Goal: Task Accomplishment & Management: Complete application form

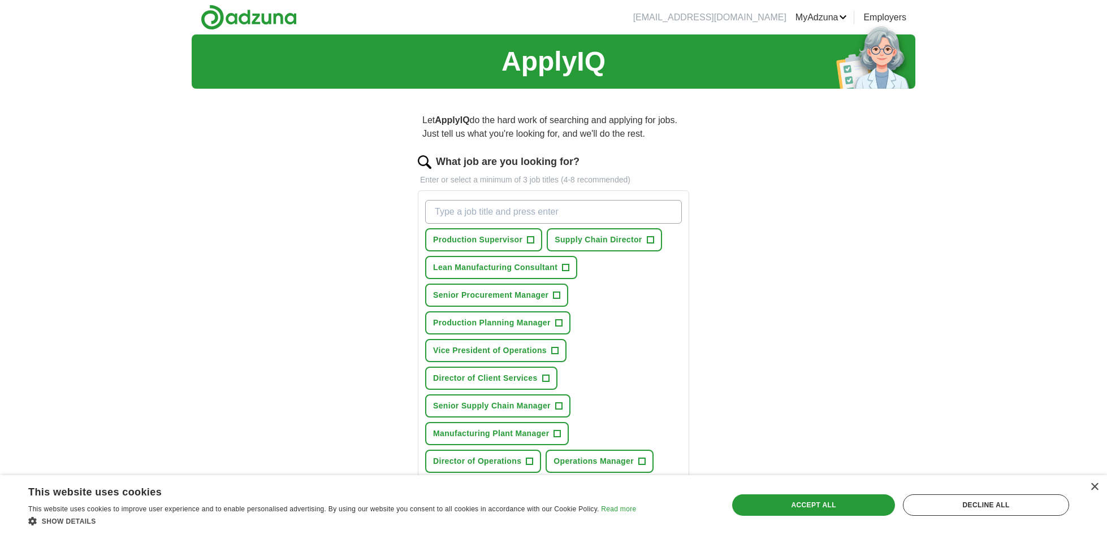
click at [520, 240] on span "Production Supervisor" at bounding box center [477, 240] width 89 height 12
click at [566, 237] on span "Supply Chain Director" at bounding box center [597, 240] width 87 height 12
click at [509, 297] on span "Senior Procurement Manager" at bounding box center [490, 295] width 115 height 12
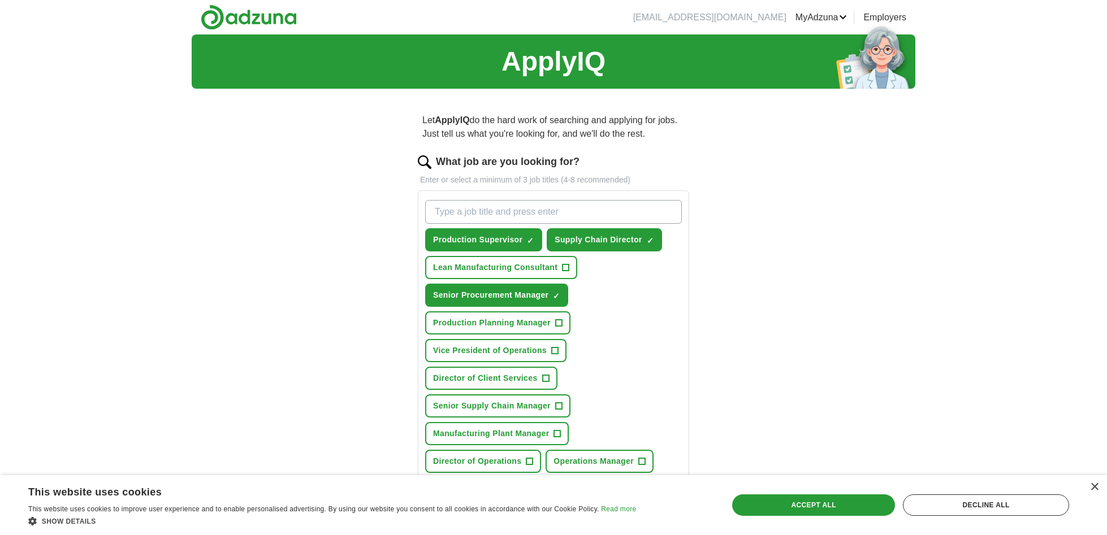
click at [507, 320] on span "Production Planning Manager" at bounding box center [492, 323] width 118 height 12
click at [509, 348] on span "Vice President of Operations" at bounding box center [490, 351] width 114 height 12
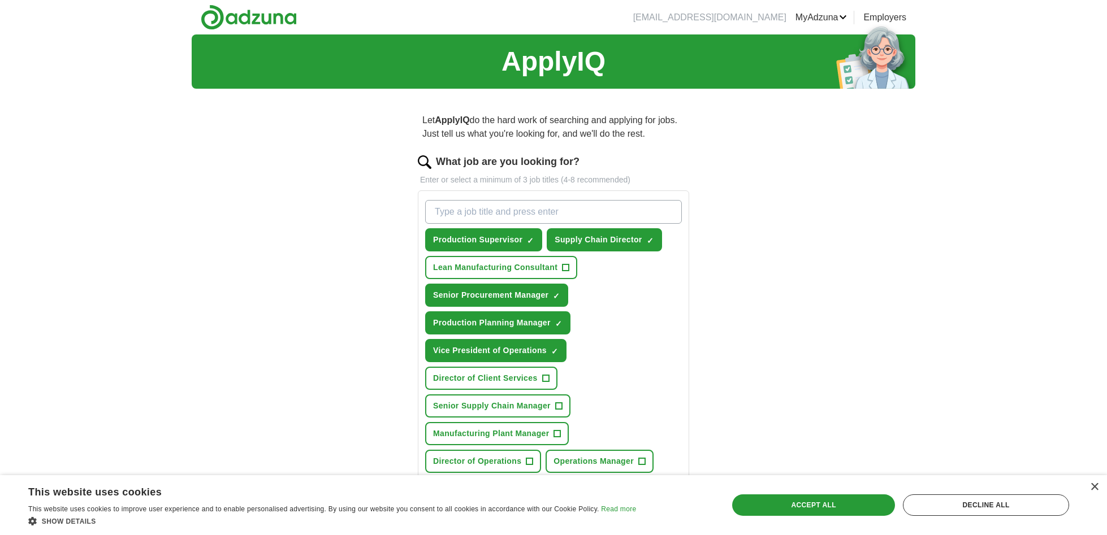
click at [505, 377] on span "Director of Client Services" at bounding box center [485, 378] width 105 height 12
click at [493, 428] on span "Manufacturing Plant Manager" at bounding box center [491, 434] width 116 height 12
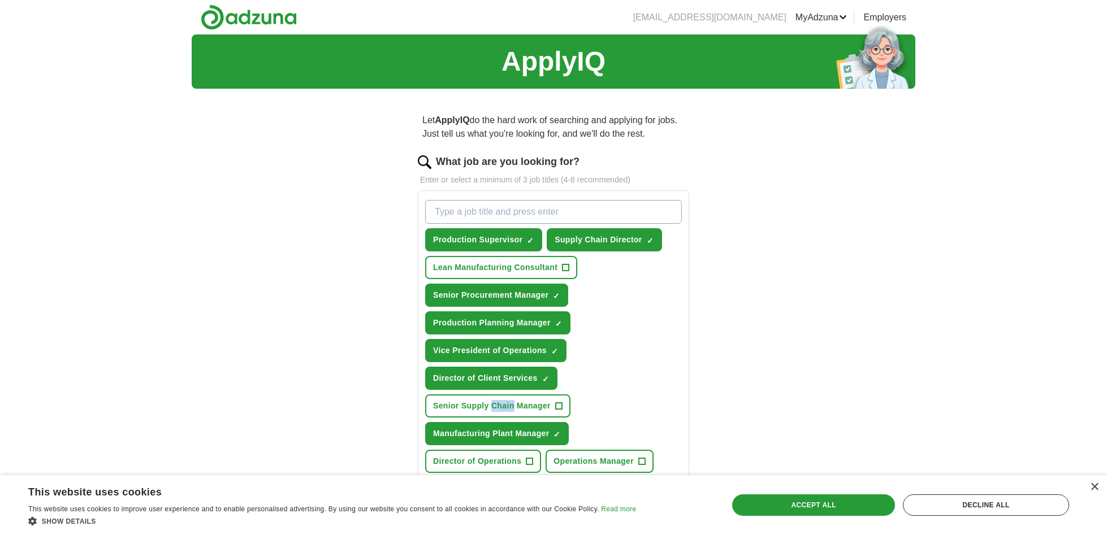
click at [497, 455] on span "Director of Operations" at bounding box center [477, 461] width 88 height 12
click at [575, 459] on span "Operations Manager" at bounding box center [593, 461] width 80 height 12
click at [474, 409] on span "Senior Supply Chain Manager" at bounding box center [492, 406] width 118 height 12
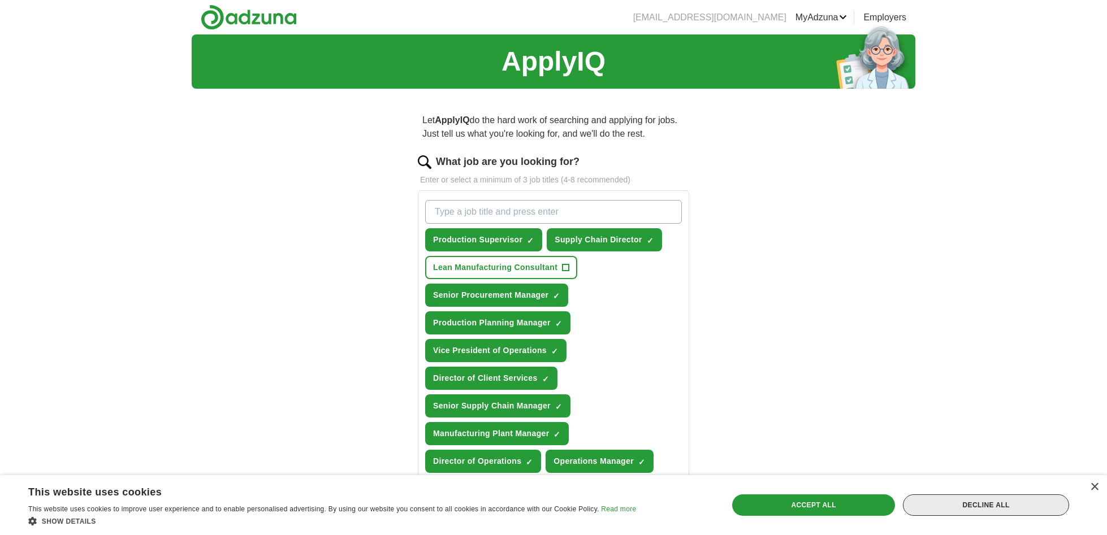
click at [1022, 501] on div "Decline all" at bounding box center [985, 504] width 166 height 21
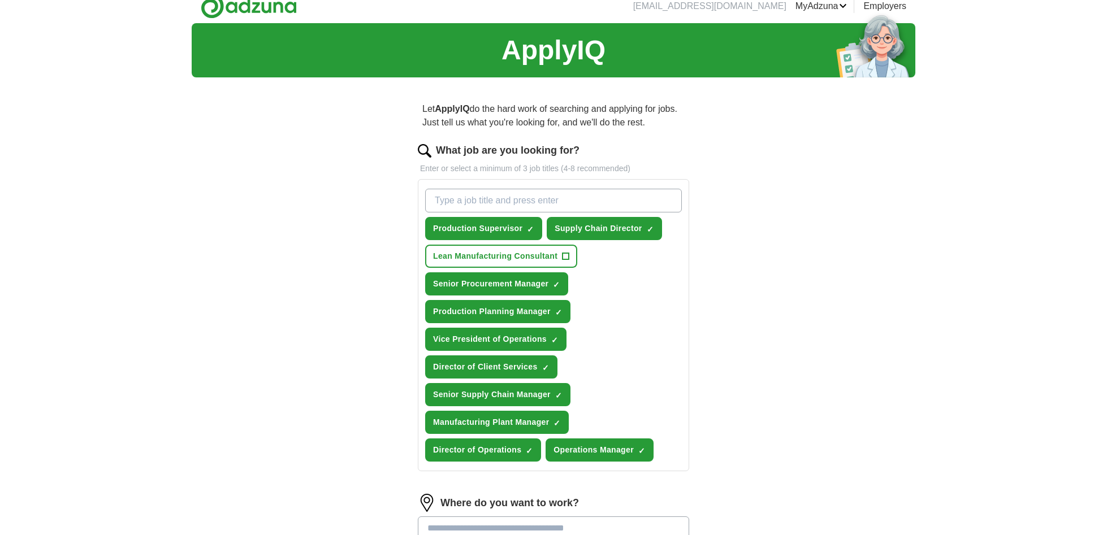
scroll to position [12, 0]
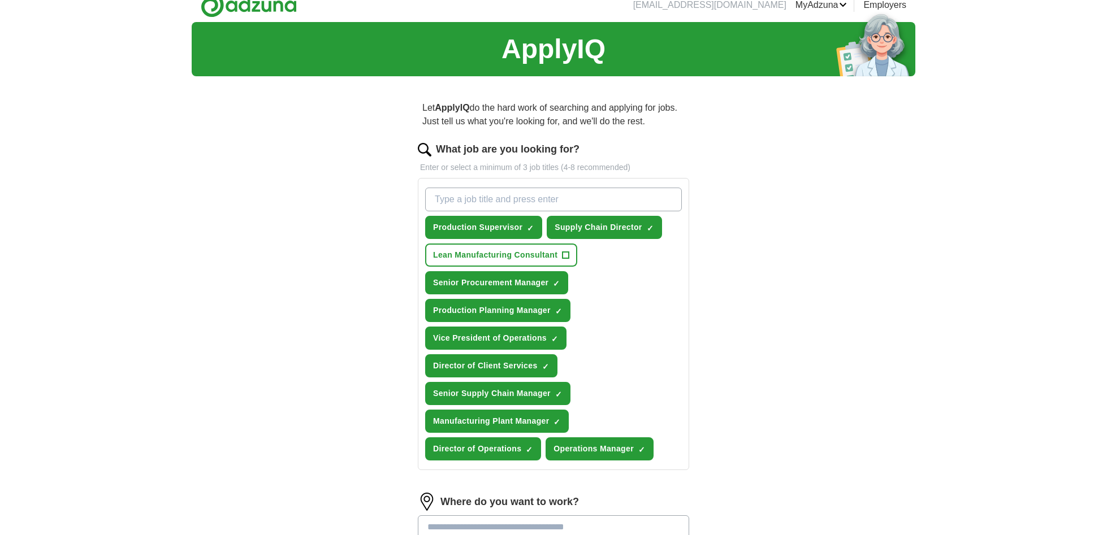
click at [436, 198] on input "What job are you looking for?" at bounding box center [553, 200] width 257 height 24
type input "Production, Plant Manager"
click at [493, 257] on span "Lean Manufacturing Consultant" at bounding box center [495, 255] width 124 height 12
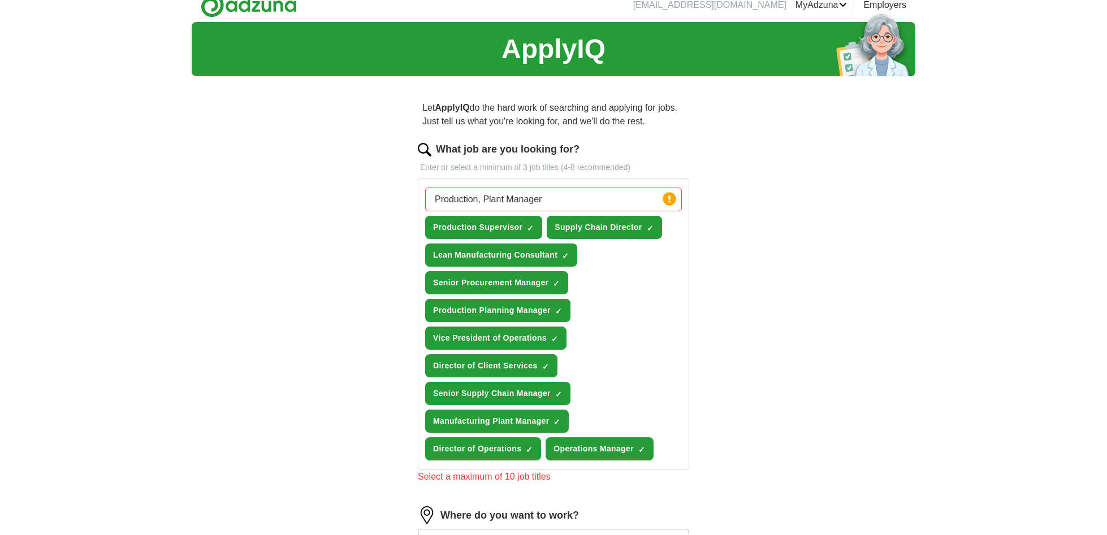
click at [445, 255] on span "Lean Manufacturing Consultant" at bounding box center [495, 255] width 124 height 12
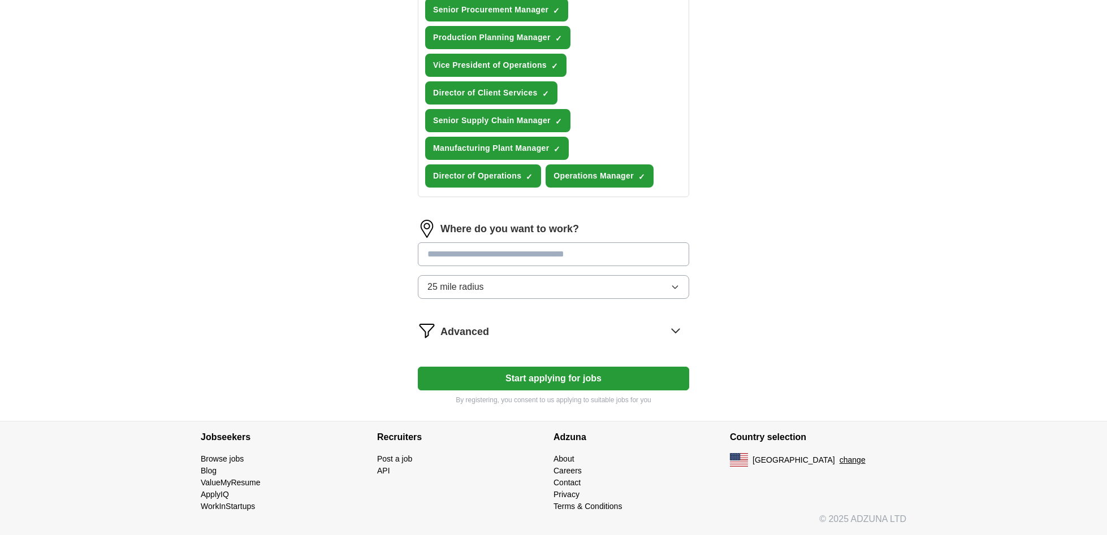
scroll to position [285, 0]
click at [676, 288] on icon "button" at bounding box center [674, 287] width 5 height 3
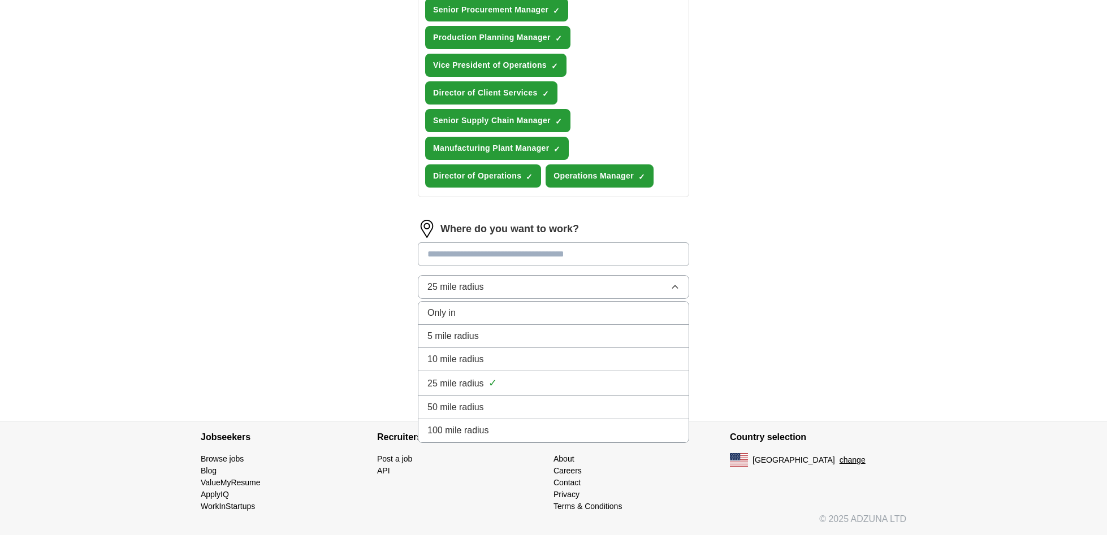
click at [530, 407] on div "50 mile radius" at bounding box center [553, 408] width 252 height 14
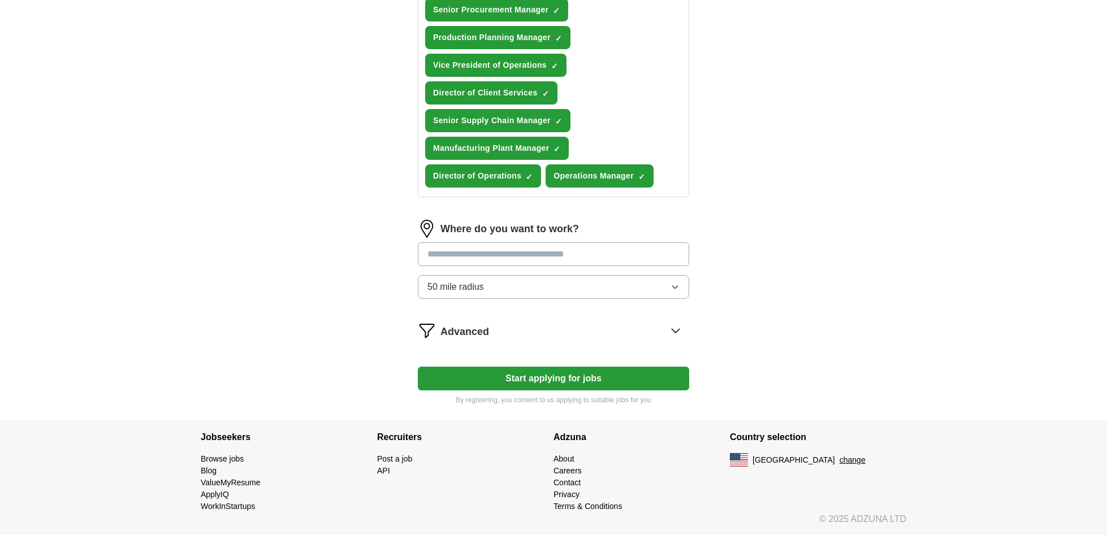
click at [441, 256] on input at bounding box center [553, 254] width 271 height 24
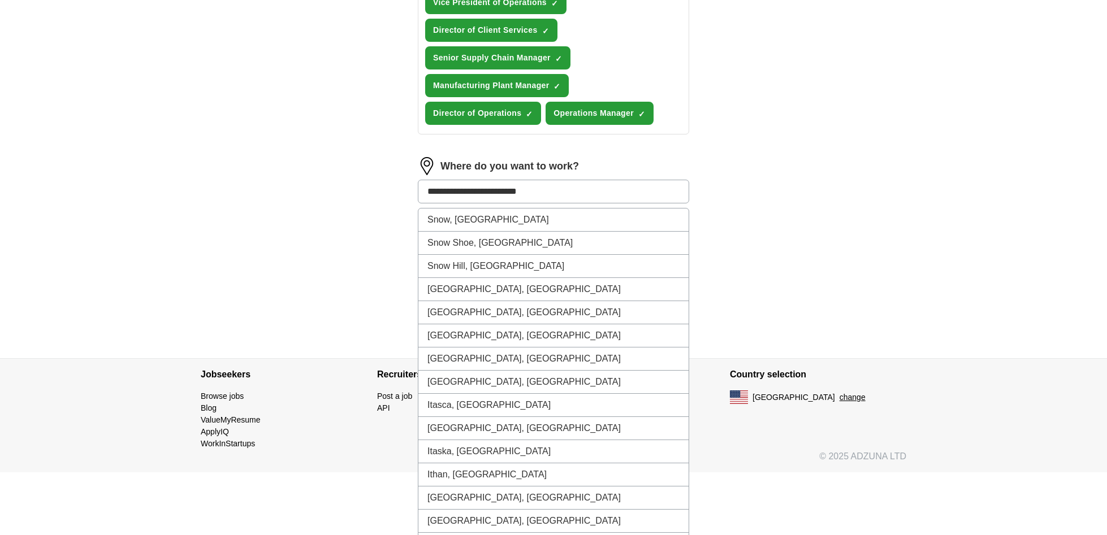
scroll to position [348, 0]
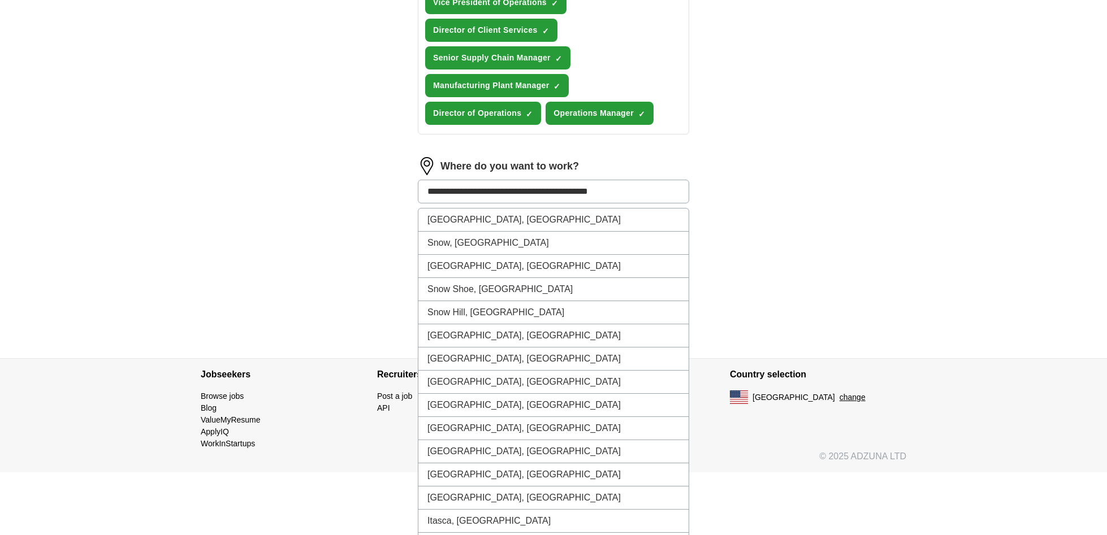
type input "**********"
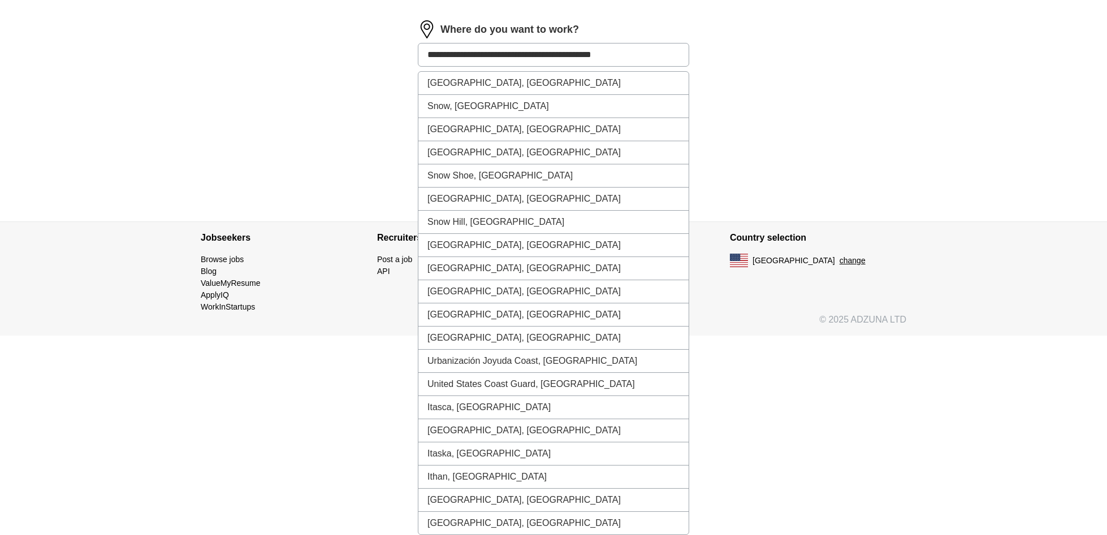
scroll to position [485, 0]
drag, startPoint x: 641, startPoint y: 55, endPoint x: 432, endPoint y: 58, distance: 209.1
click at [424, 55] on input "**********" at bounding box center [553, 55] width 271 height 24
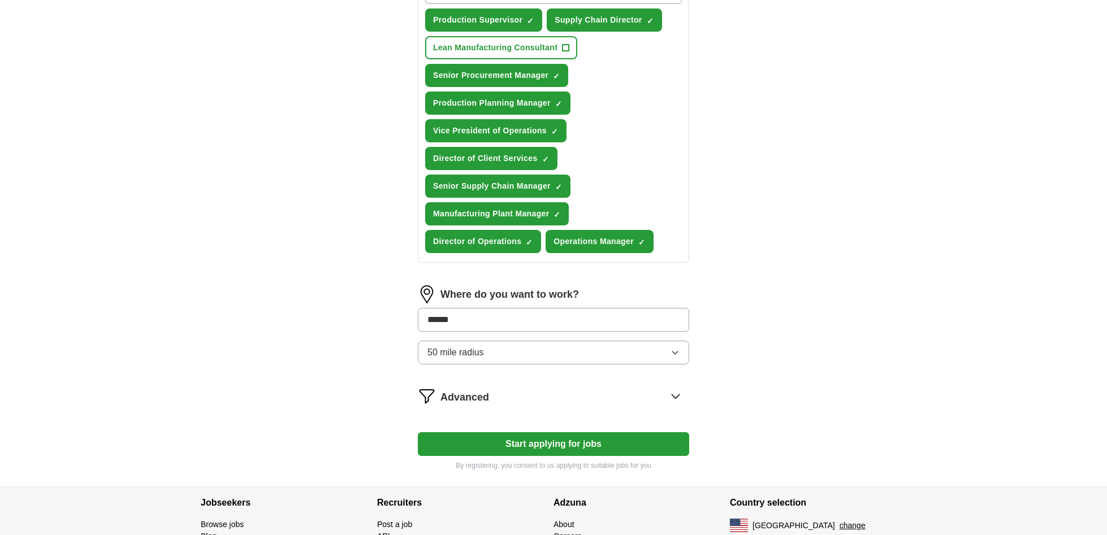
scroll to position [216, 0]
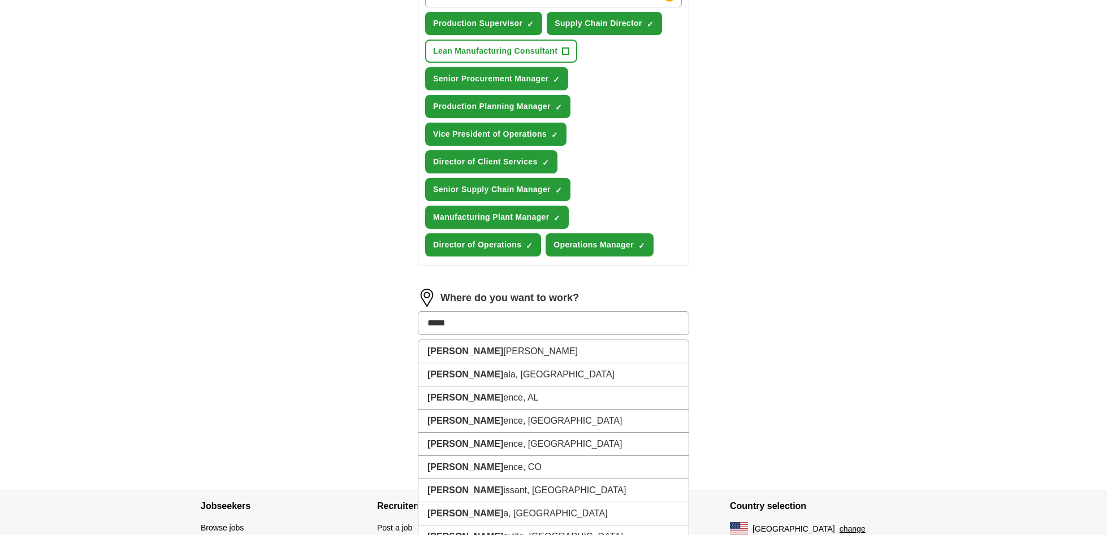
type input "******"
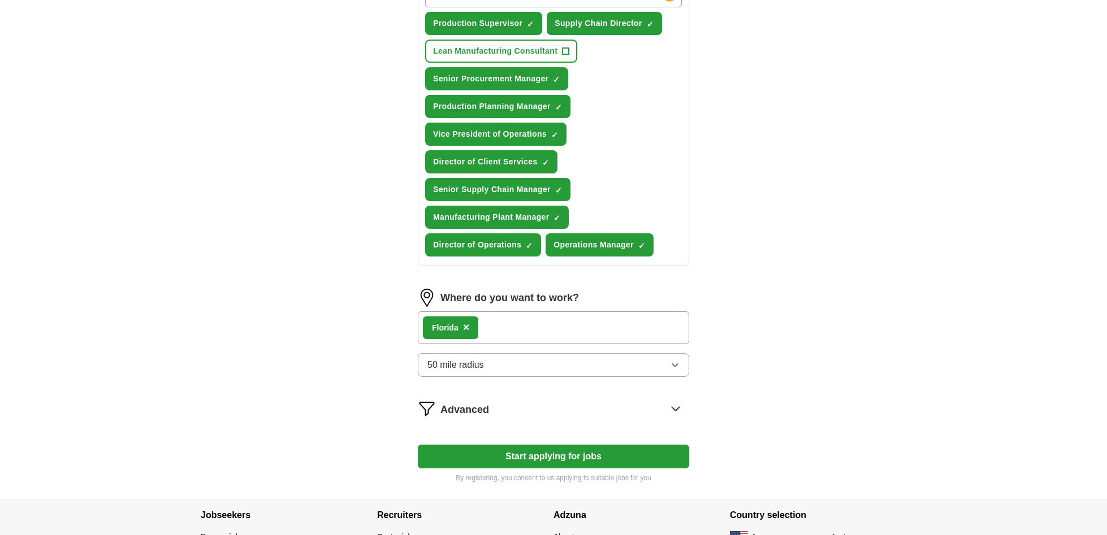
click at [494, 324] on div "Flori da ×" at bounding box center [553, 327] width 271 height 33
click at [502, 324] on div "Flori da ×" at bounding box center [553, 327] width 271 height 33
click at [496, 327] on div "Flori da ×" at bounding box center [553, 327] width 271 height 33
click at [493, 328] on div "Flori da ×" at bounding box center [553, 327] width 271 height 33
